Goal: Contribute content: Add original content to the website for others to see

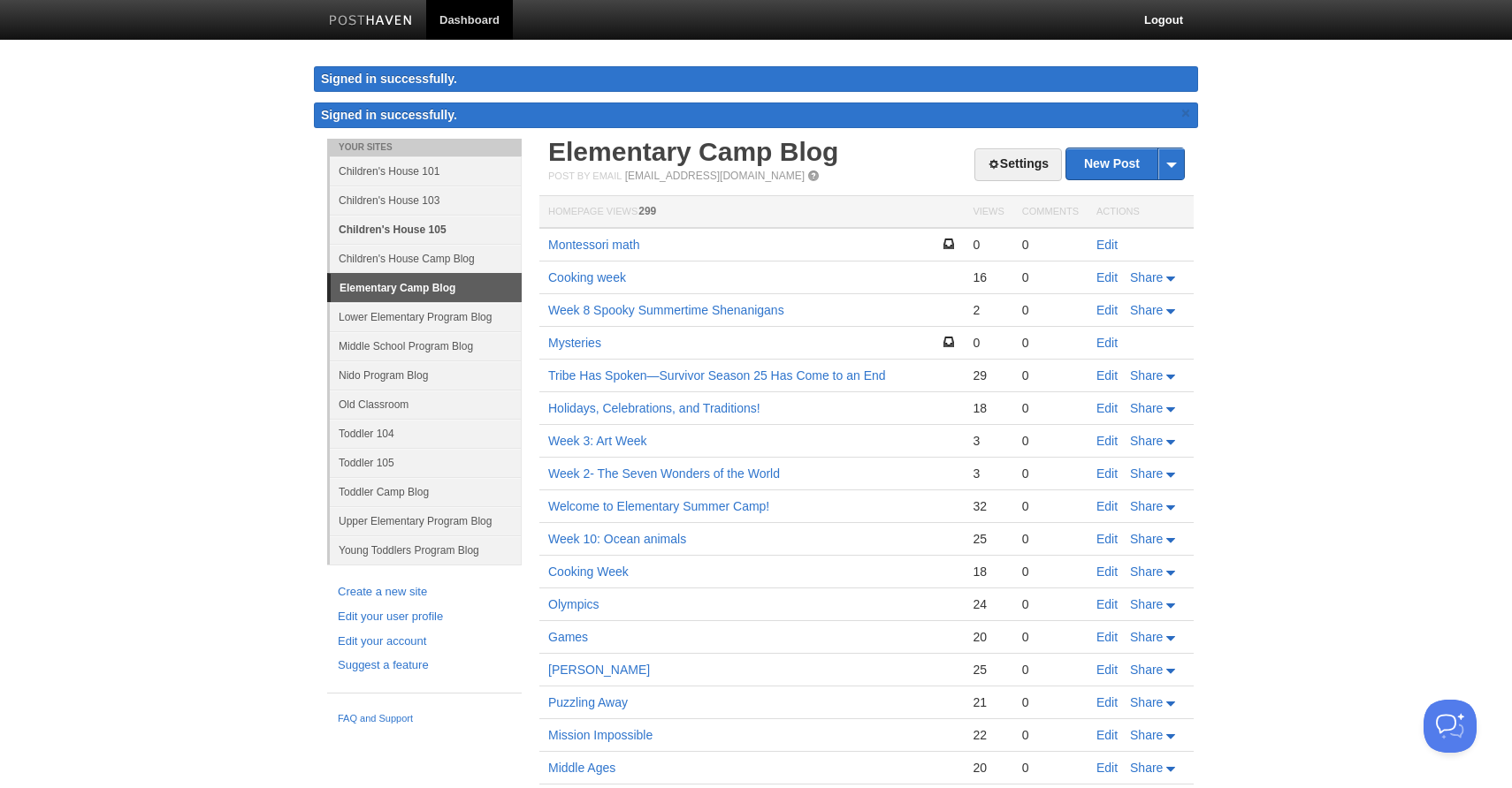
click at [399, 233] on link "Children's House 105" at bounding box center [426, 229] width 192 height 29
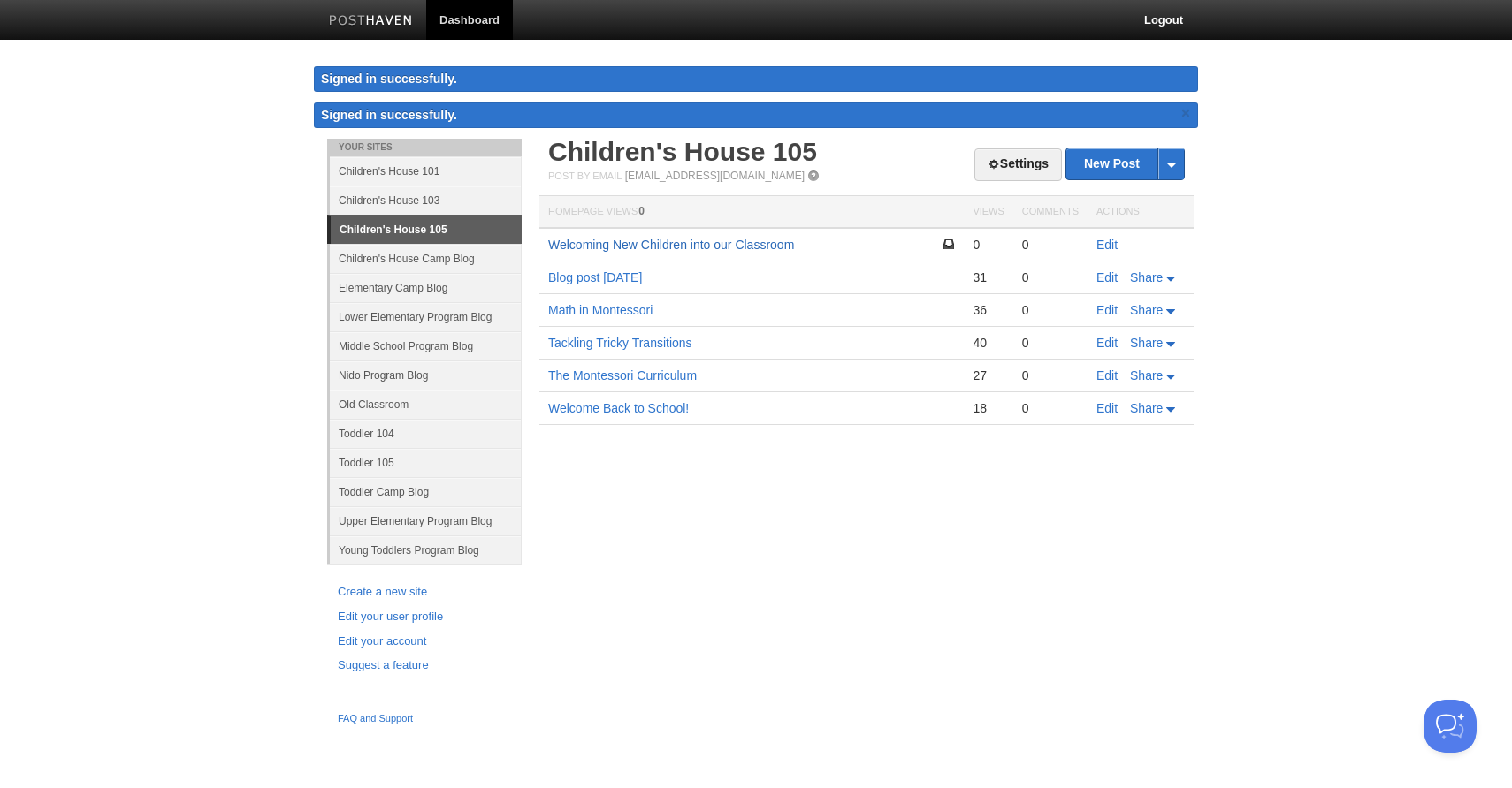
click at [746, 245] on link "Welcoming New Children into our Classroom" at bounding box center [671, 245] width 246 height 14
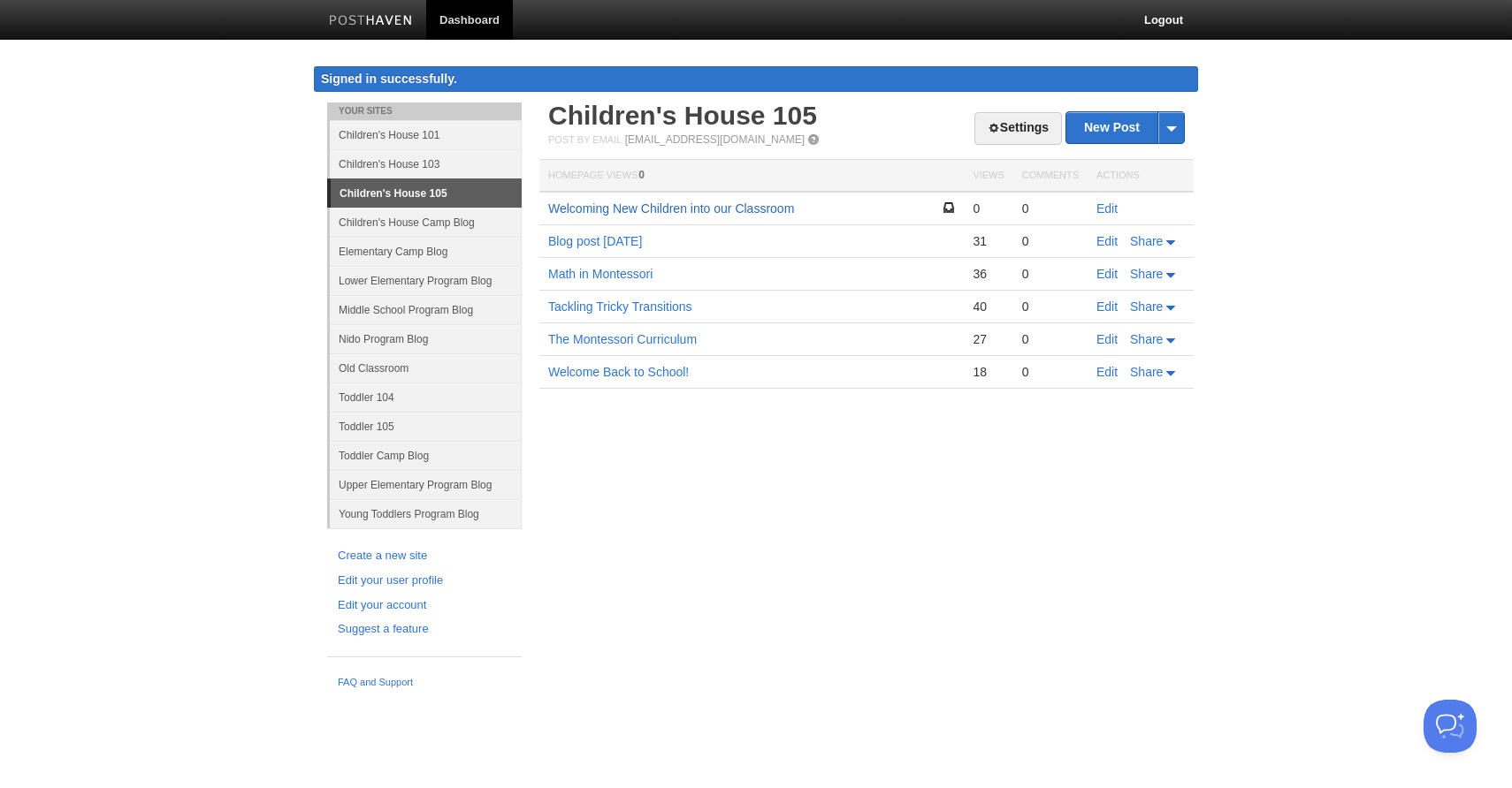
click at [624, 210] on link "Welcoming New Children into our Classroom" at bounding box center [671, 209] width 246 height 14
click at [1106, 203] on link "Edit" at bounding box center [1107, 209] width 21 height 14
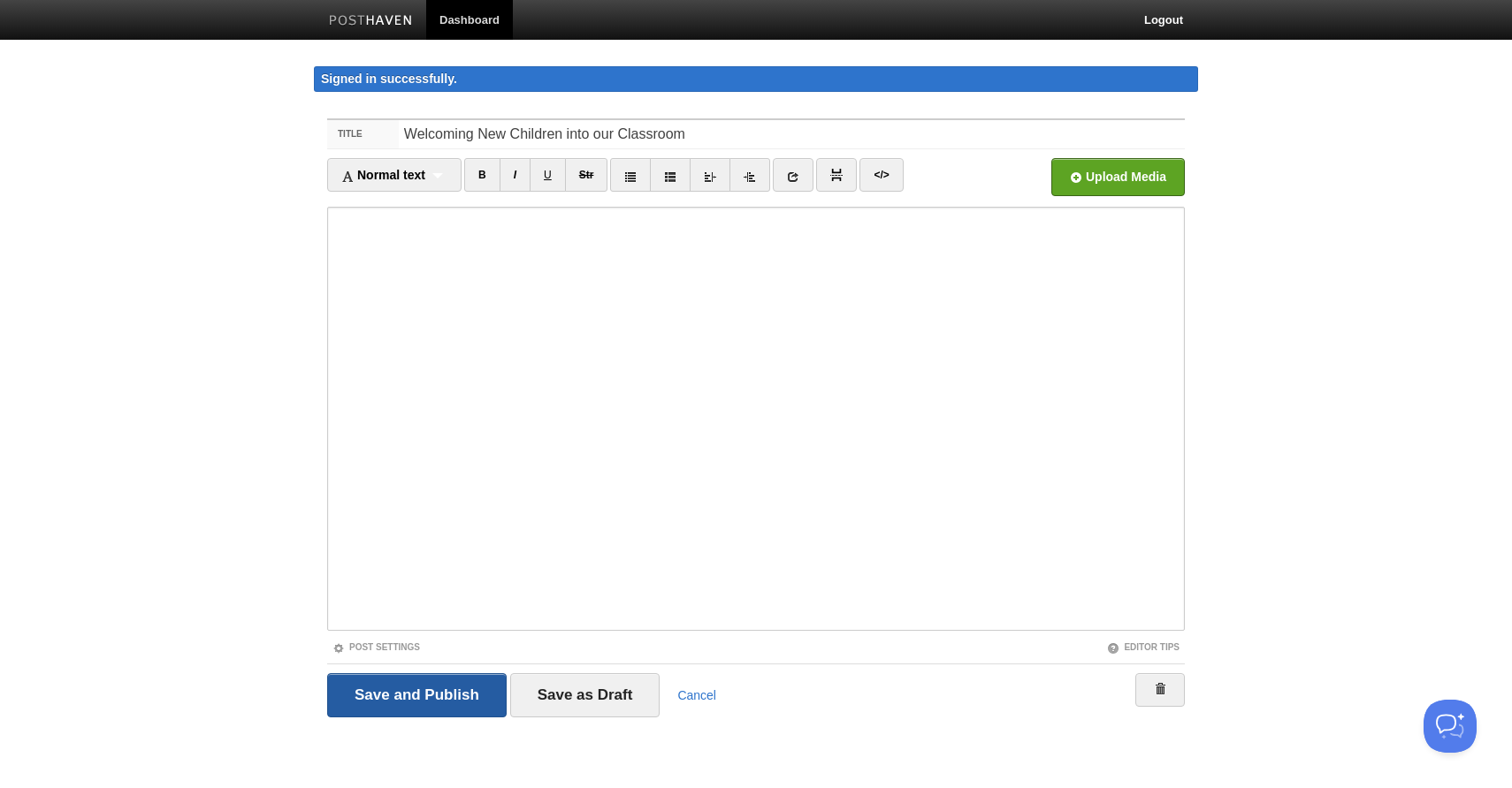
click at [408, 693] on input "Save and Publish" at bounding box center [417, 696] width 180 height 44
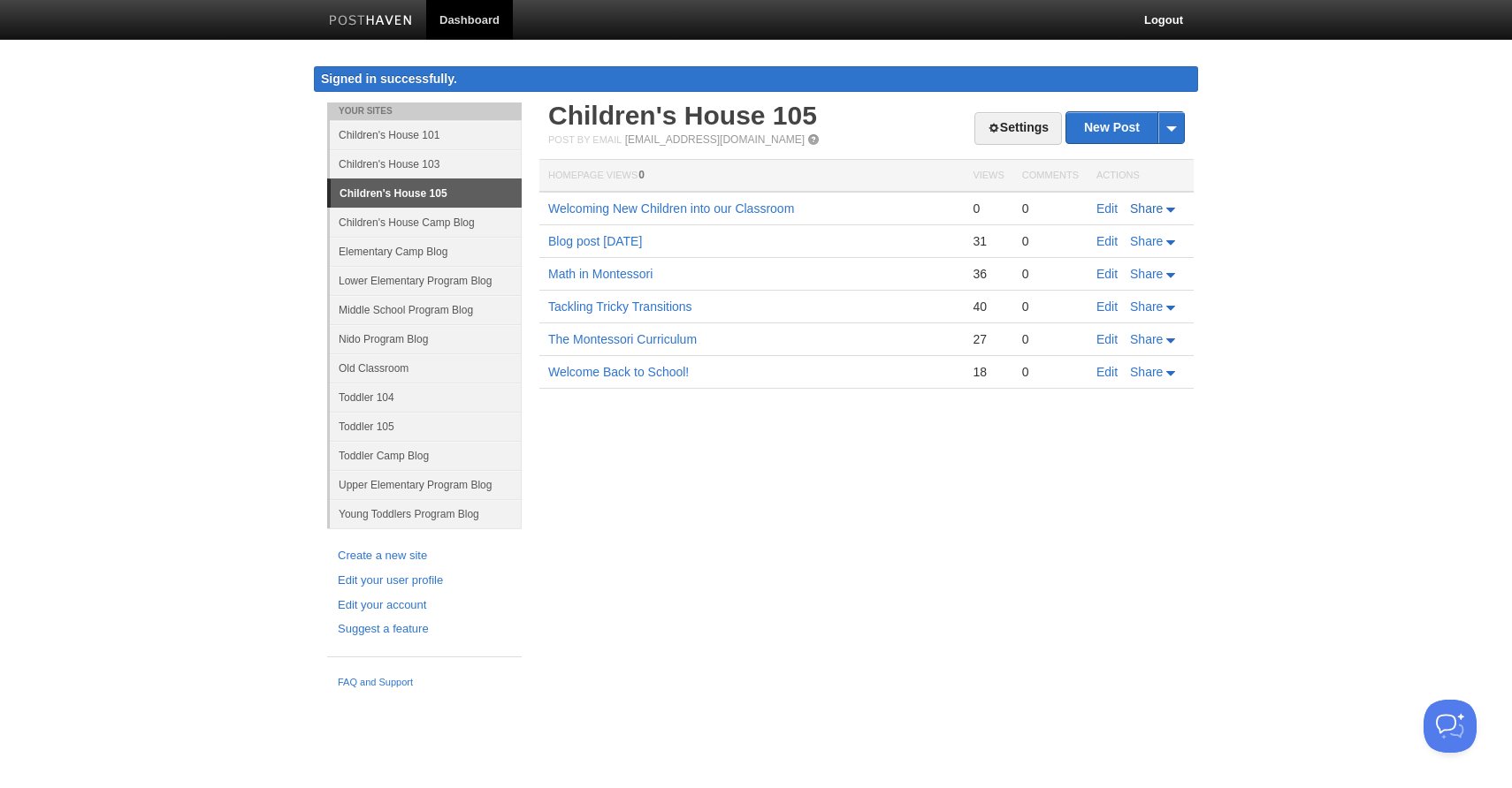
click at [1170, 209] on icon at bounding box center [1171, 210] width 9 height 4
click at [1272, 296] on body "Dashboard Logout Signed in successfully. Signed in successfully. × Post saved ×…" at bounding box center [756, 349] width 1512 height 697
click at [697, 207] on link "Welcoming New Children into our Classroom" at bounding box center [671, 209] width 246 height 14
click at [1032, 551] on div "Your Sites Children's House 101 Children's House [GEOGRAPHIC_DATA] 105 Children…" at bounding box center [756, 399] width 885 height 595
